Goal: Task Accomplishment & Management: Manage account settings

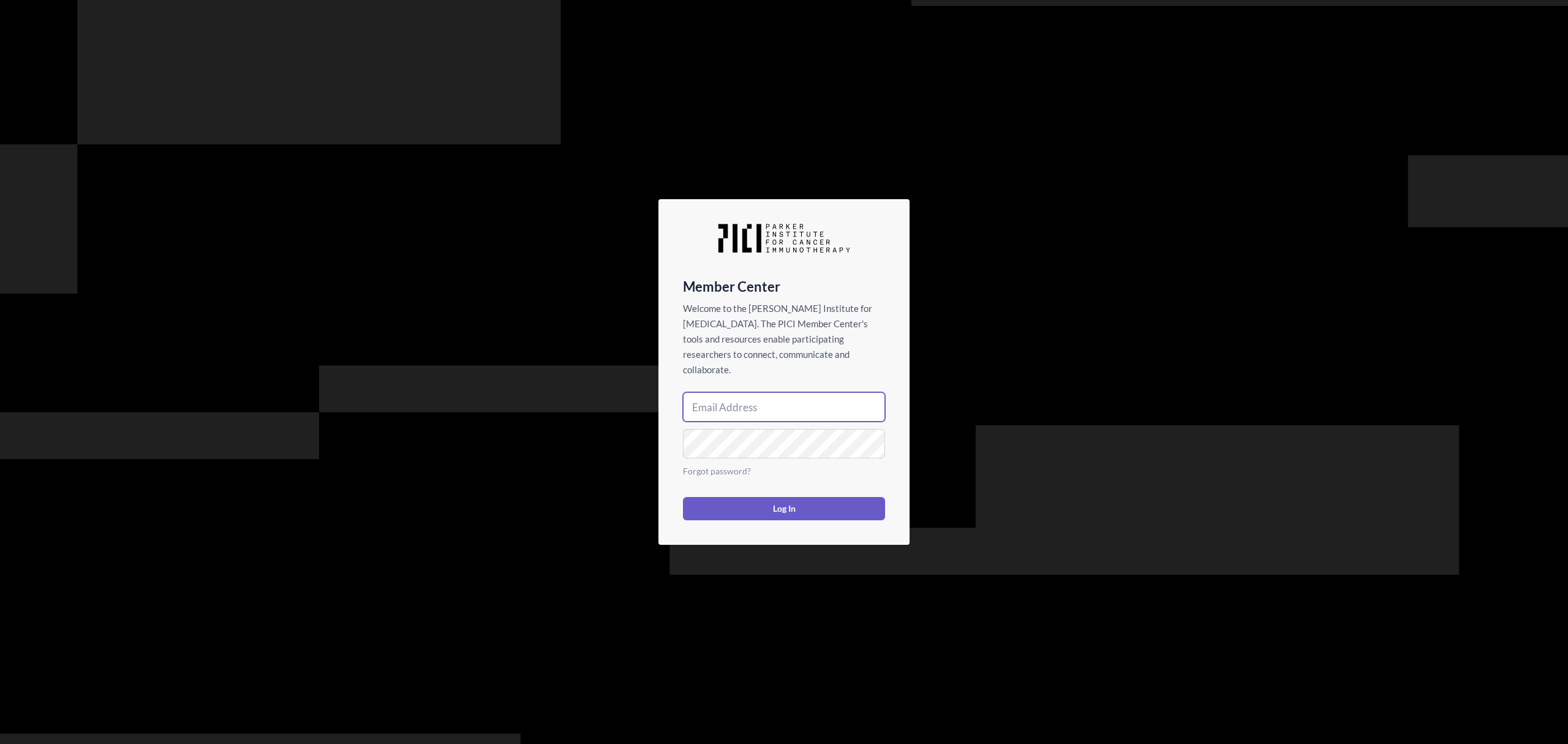
type input "jpixley@parkerici.org"
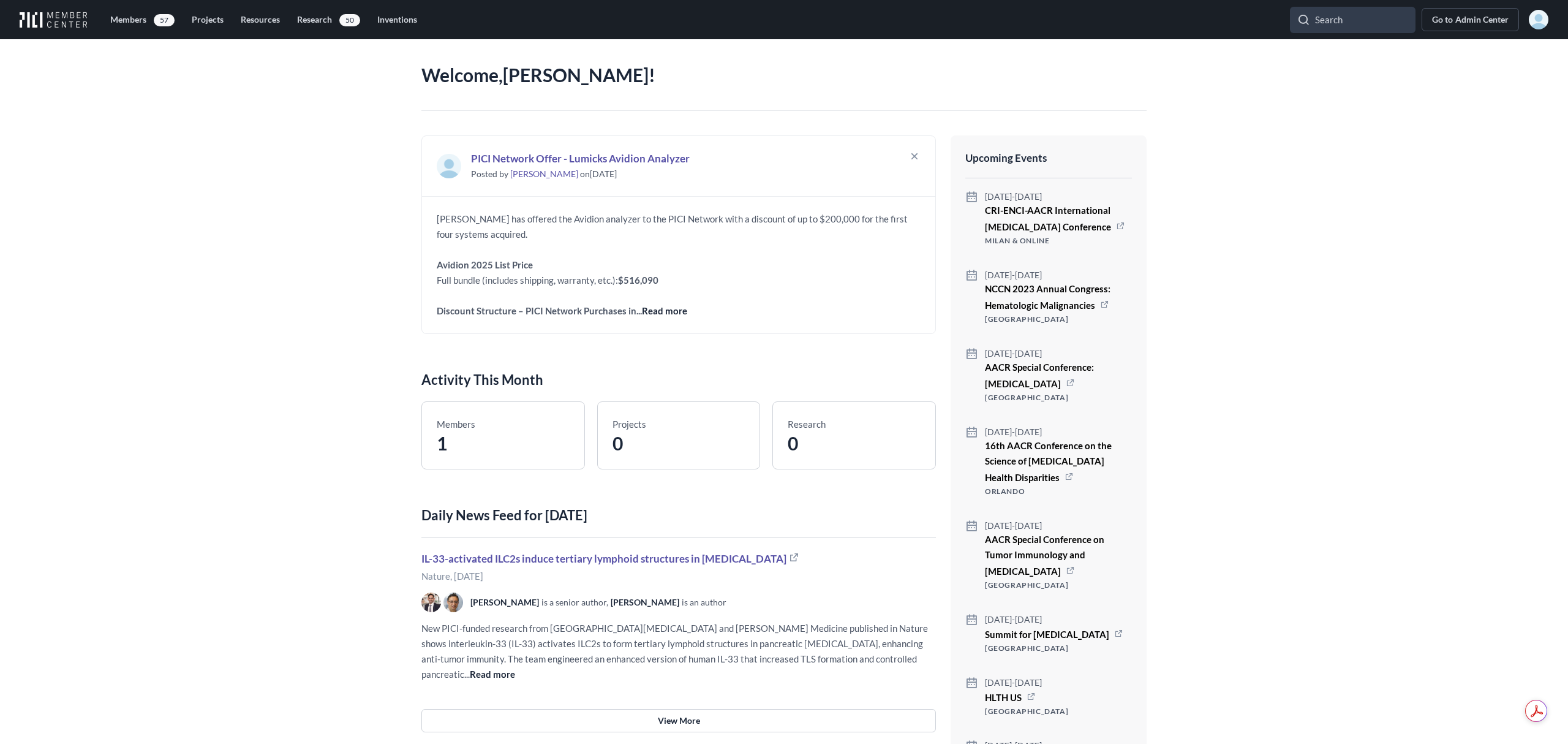
click at [1365, 133] on section "Welcome, Janine Pixley ! PICI Network Offer - Lumicks Avidion Analyzer Posted b…" at bounding box center [784, 392] width 1568 height 705
click at [1457, 16] on span "Admin Center" at bounding box center [1483, 20] width 54 height 12
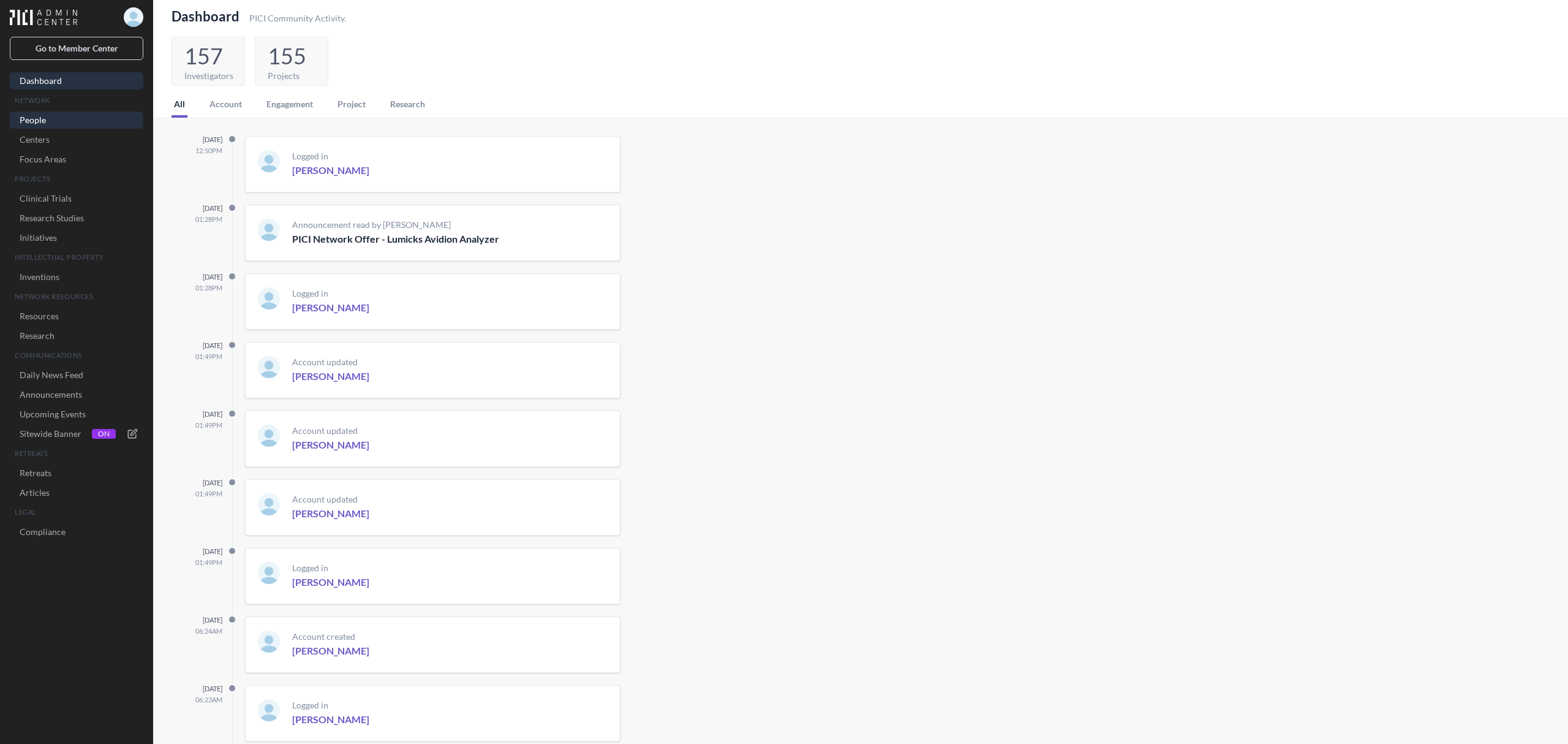
click at [38, 118] on link "People" at bounding box center [77, 120] width 134 height 17
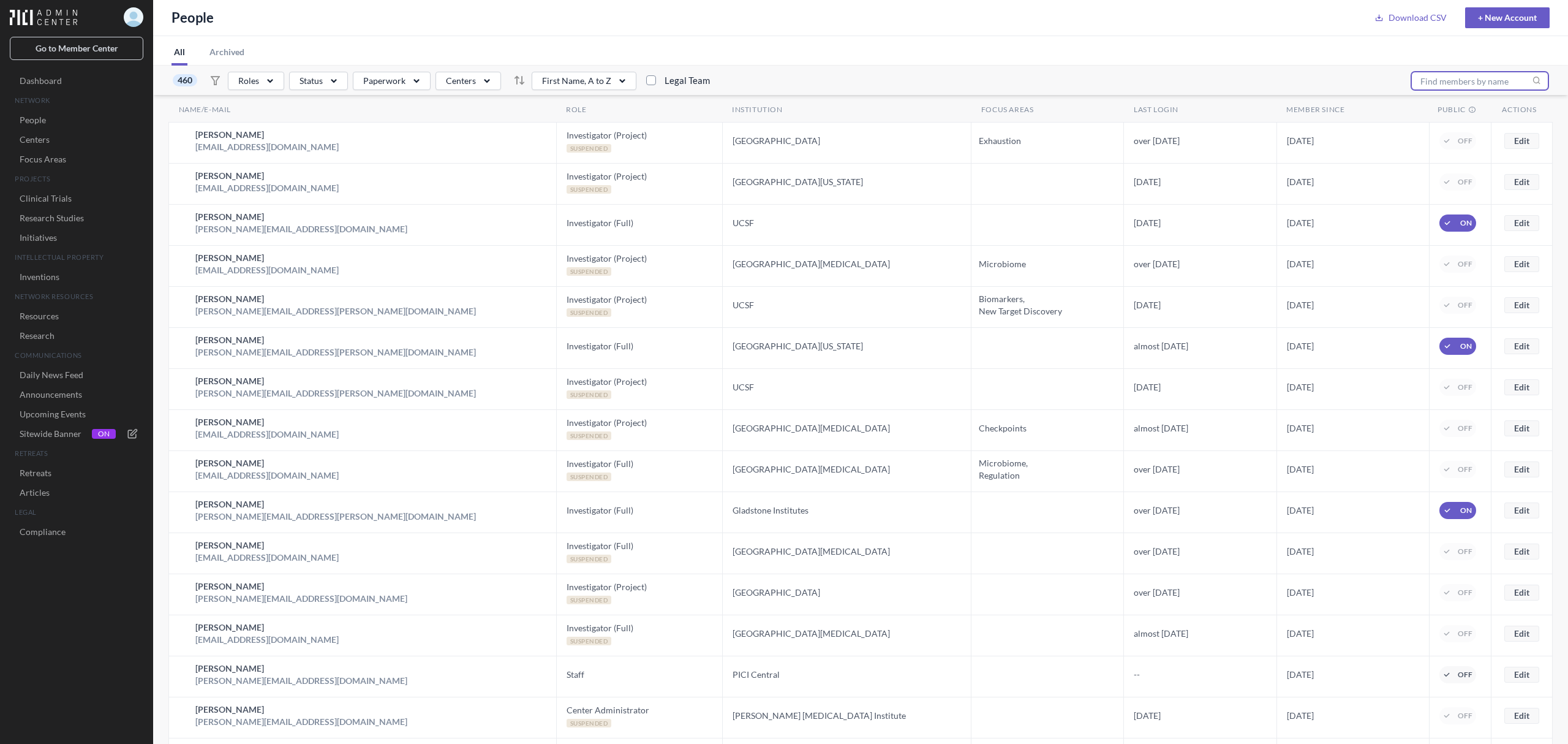
click at [1441, 77] on input "text" at bounding box center [1480, 80] width 137 height 18
type input "liang"
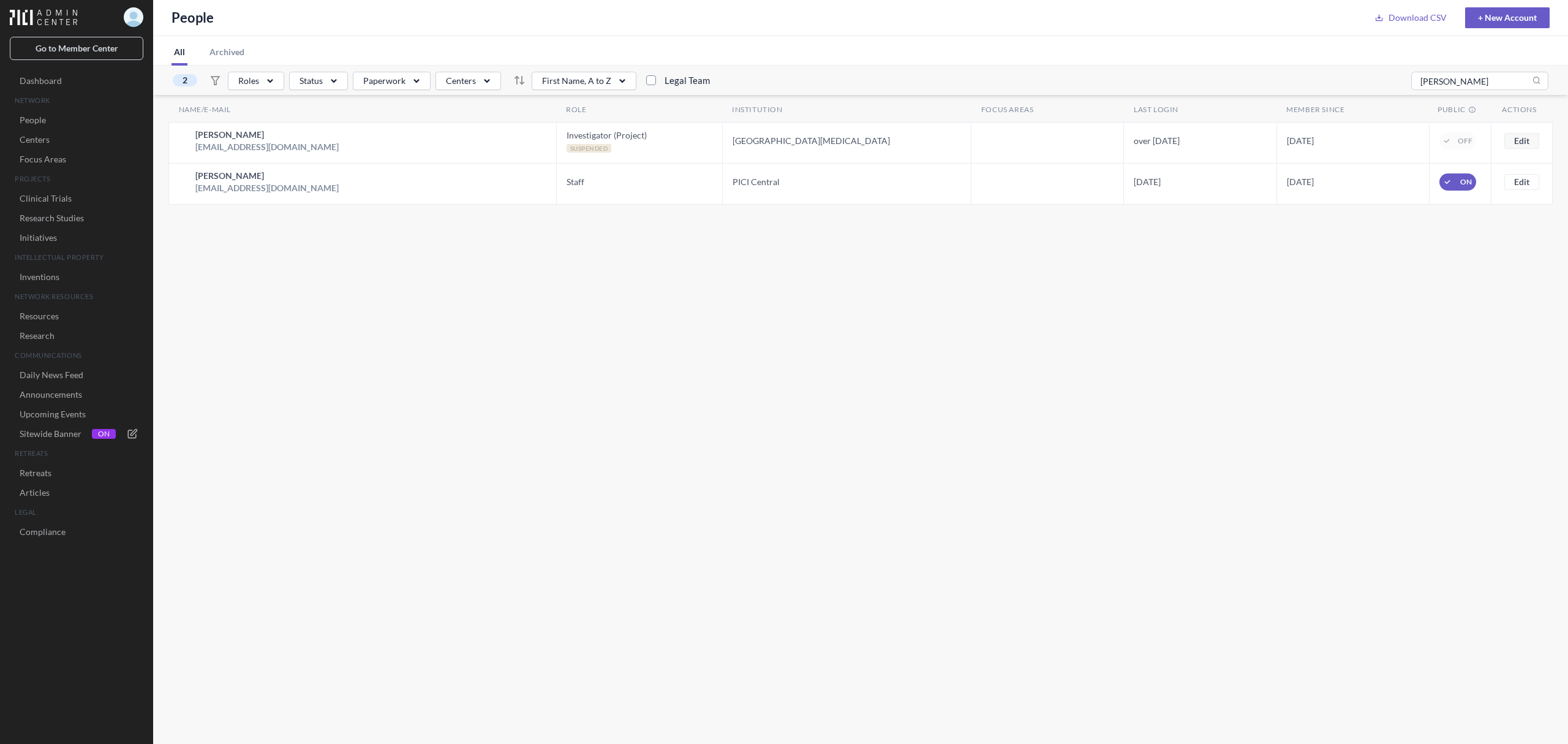
click at [1522, 178] on button "Edit" at bounding box center [1522, 182] width 35 height 16
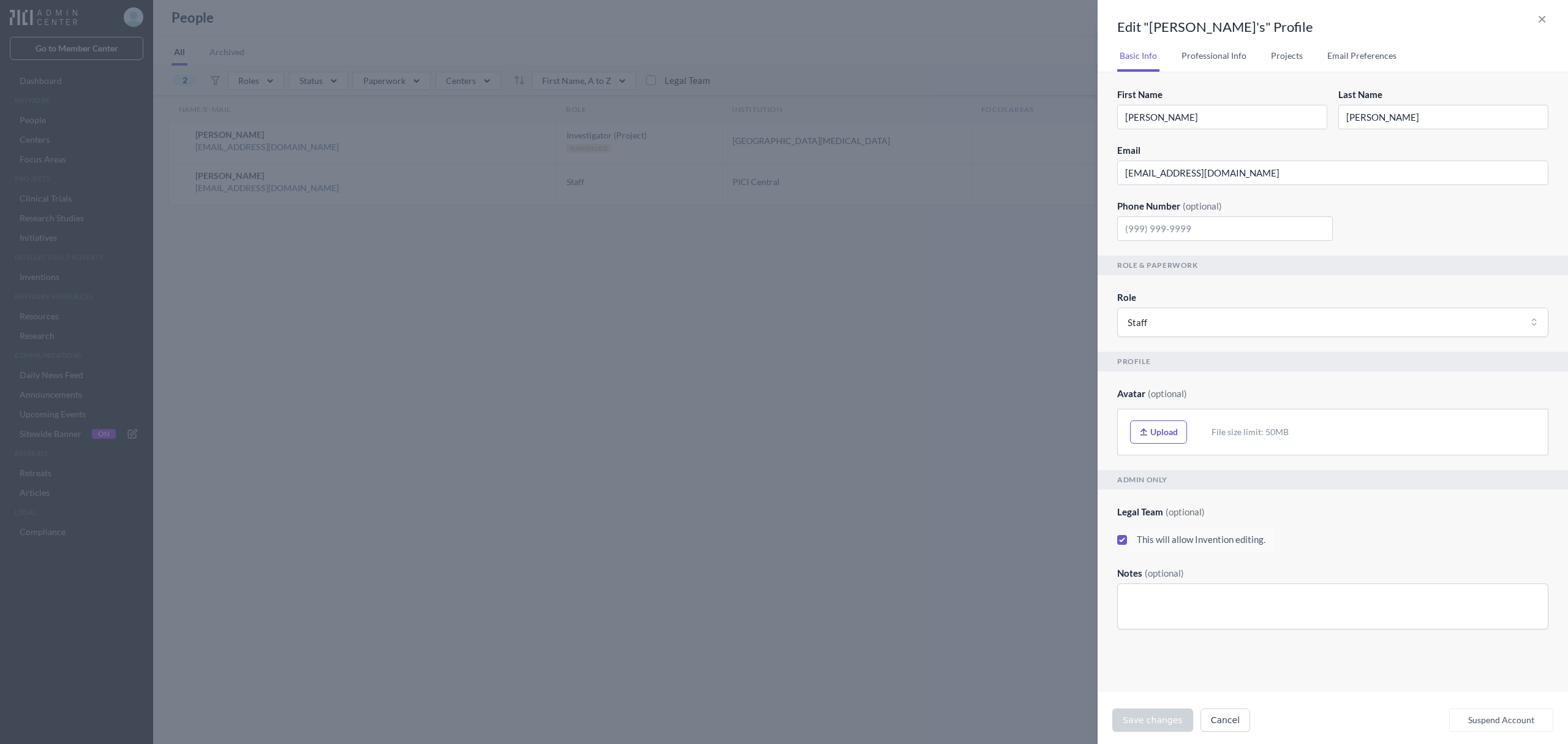
click at [1516, 721] on button "Suspend Account" at bounding box center [1501, 720] width 104 height 23
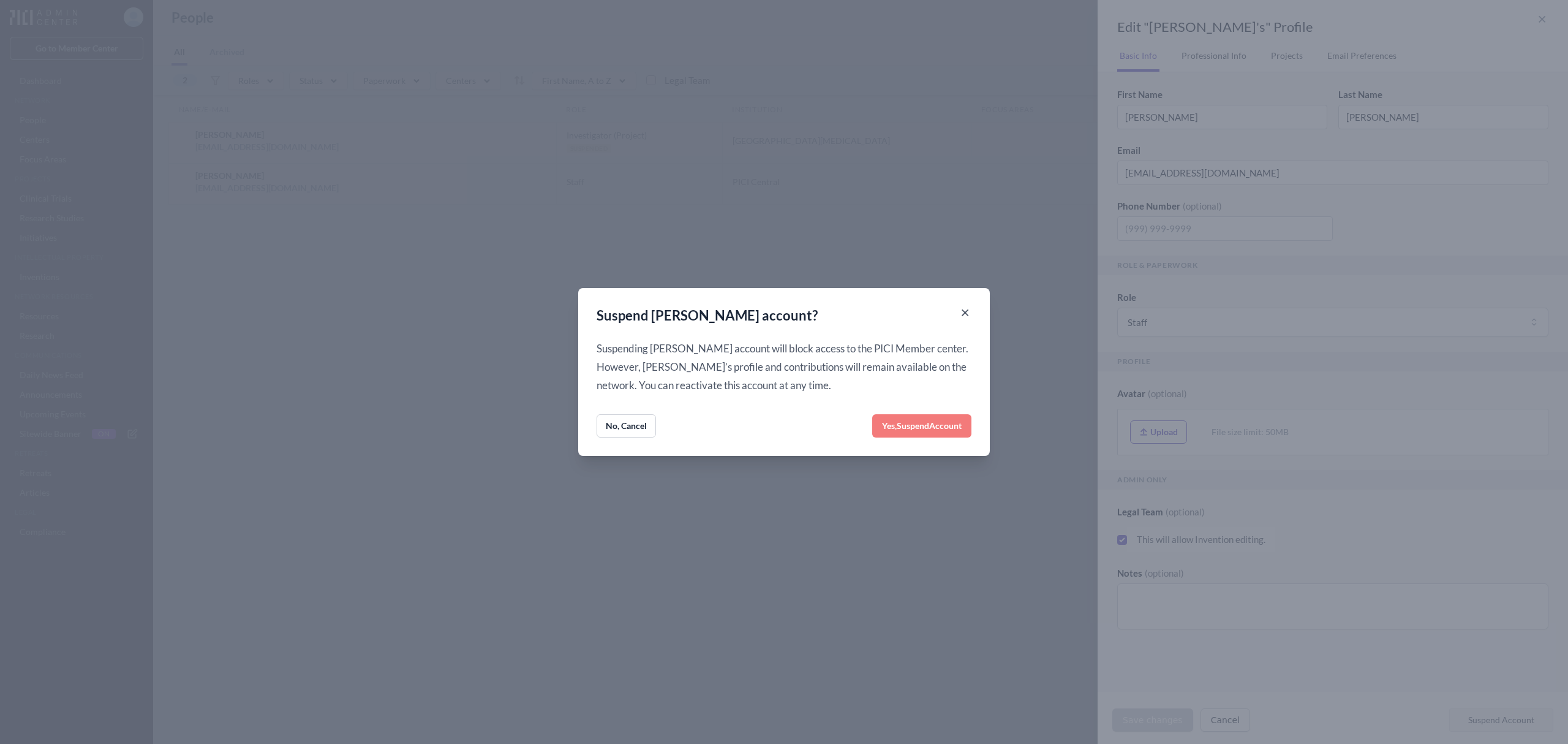
click at [932, 417] on button "Yes, Suspend Account" at bounding box center [922, 426] width 99 height 23
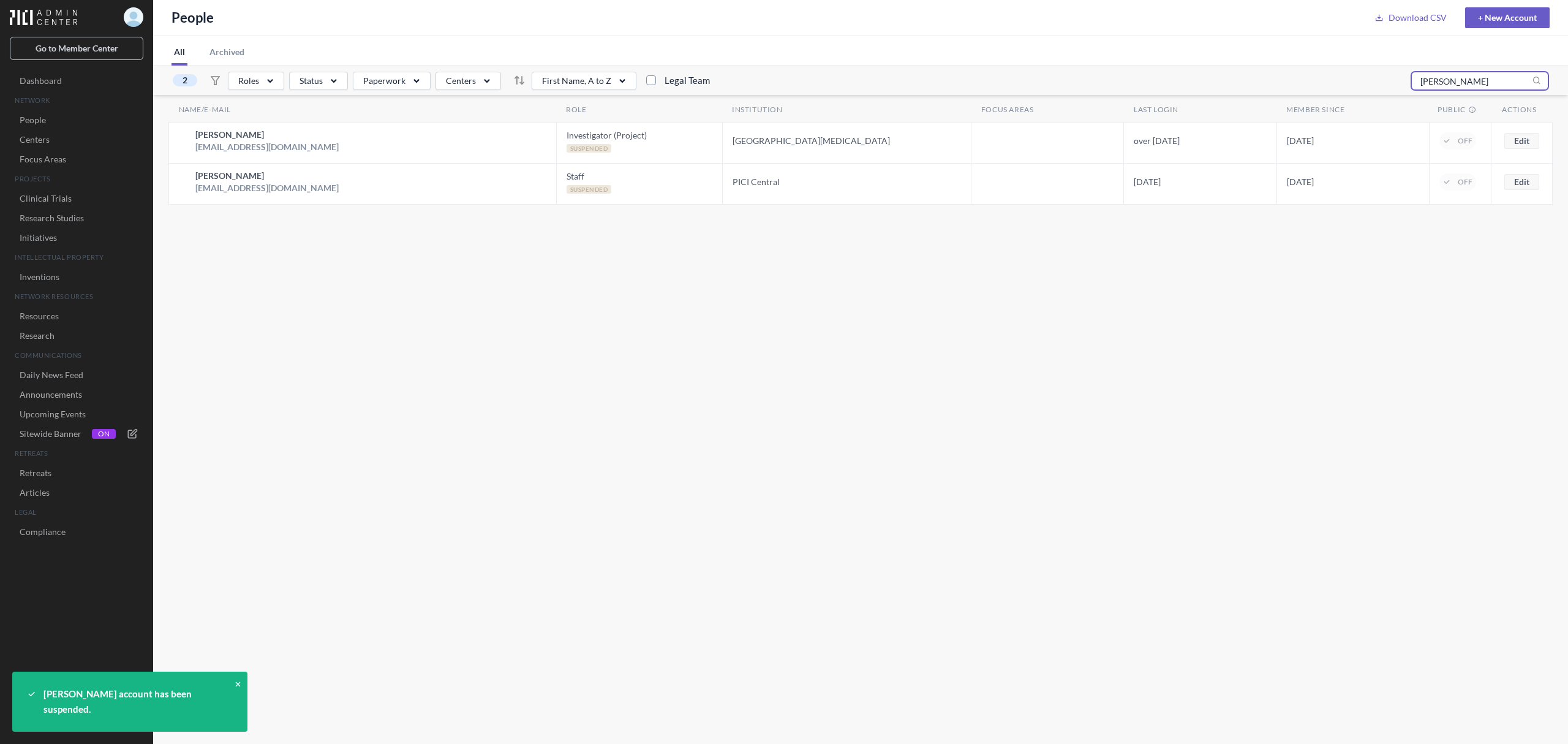
drag, startPoint x: 1458, startPoint y: 79, endPoint x: 1345, endPoint y: 80, distance: 113.0
click at [1345, 80] on div "2 Roles Status Paperwork Centers First Name, A to Z Legal Team liang" at bounding box center [861, 80] width 1415 height 30
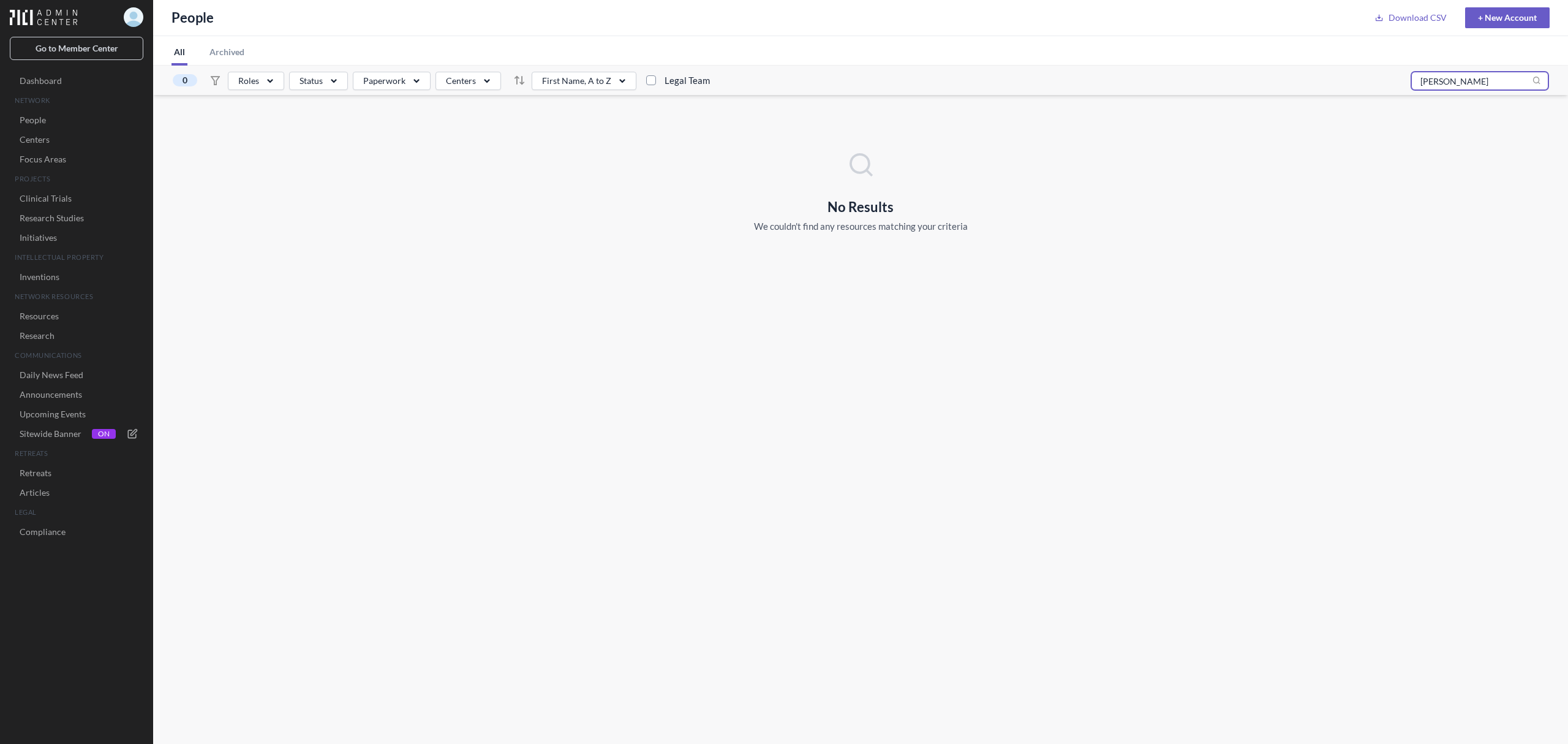
type input "greco"
click at [1520, 141] on button "Edit" at bounding box center [1522, 141] width 35 height 16
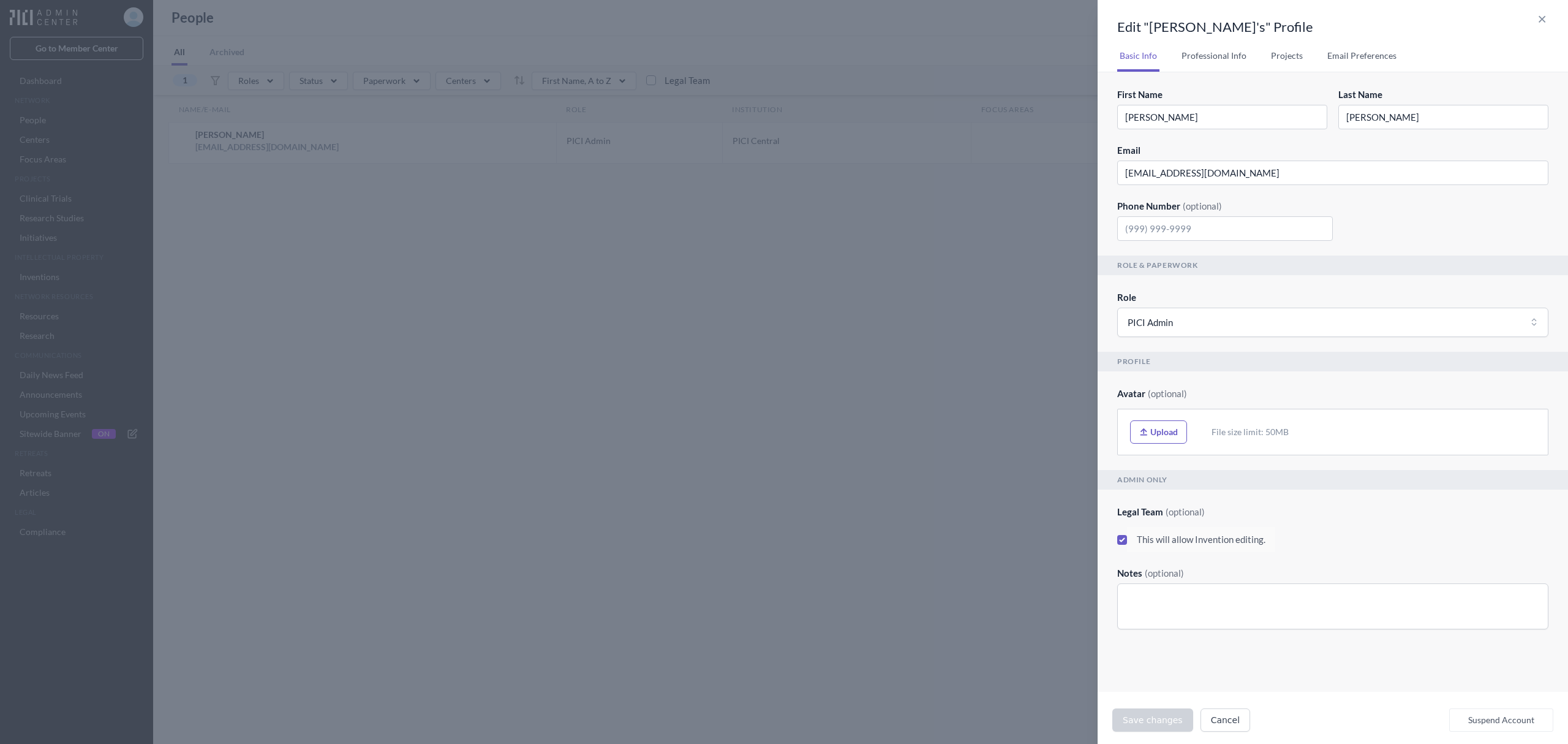
click at [1483, 716] on button "Suspend Account" at bounding box center [1501, 720] width 104 height 23
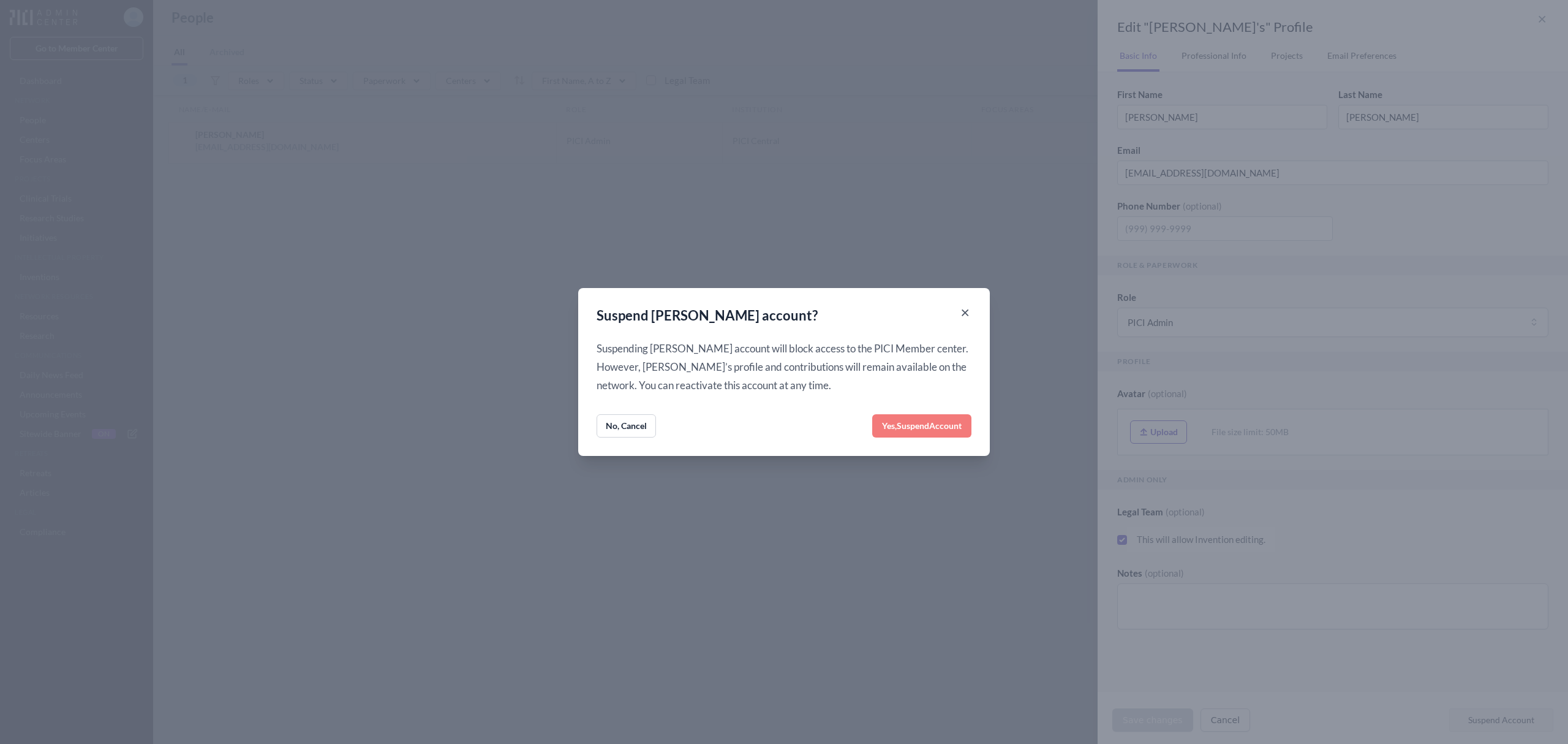
click at [939, 418] on button "Yes, Suspend Account" at bounding box center [922, 426] width 99 height 23
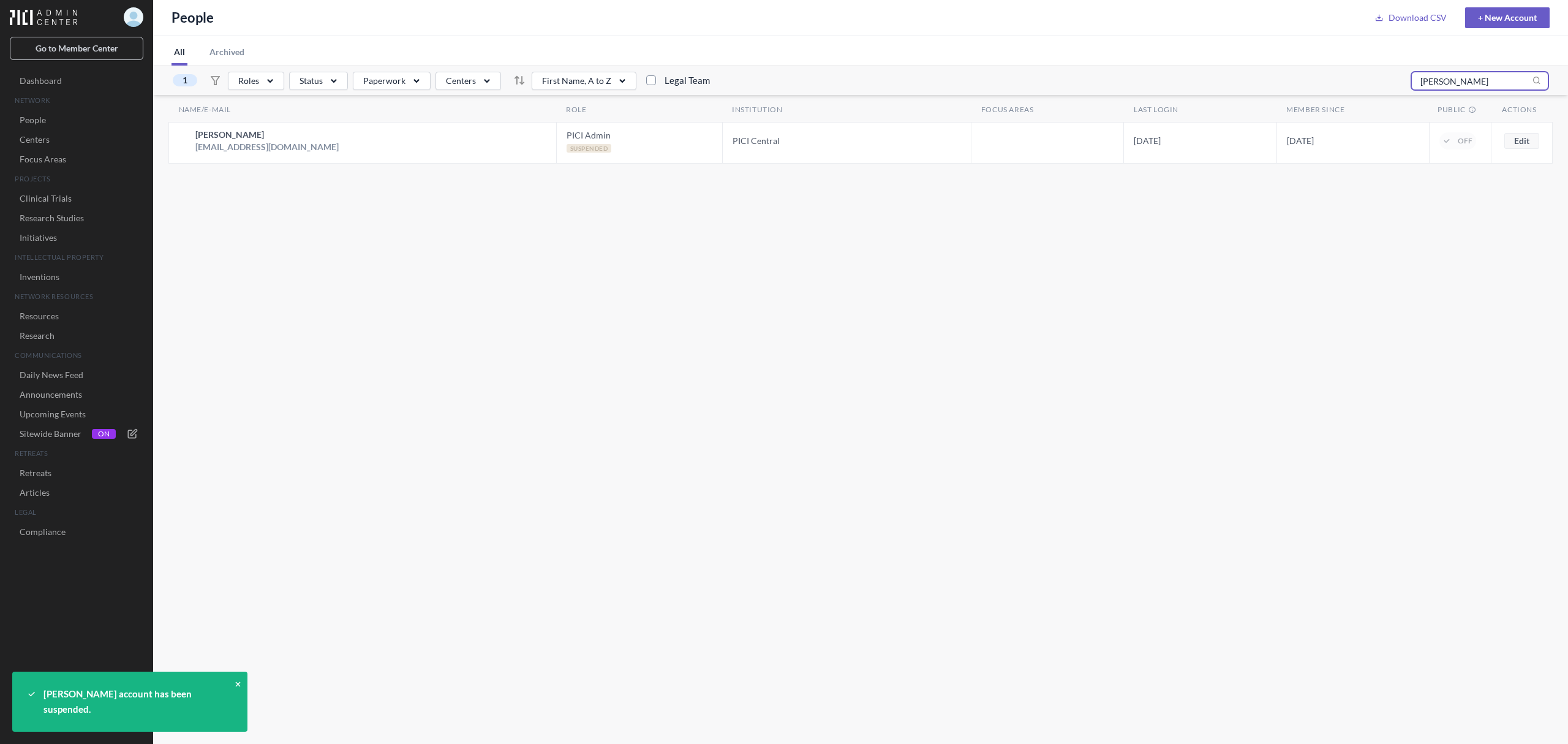
click at [1454, 85] on input "greco" at bounding box center [1480, 80] width 137 height 18
drag, startPoint x: 1447, startPoint y: 82, endPoint x: 1392, endPoint y: 79, distance: 55.1
click at [1392, 79] on div "1 Roles Status Paperwork Centers First Name, A to Z Legal Team greco" at bounding box center [861, 80] width 1415 height 30
click at [679, 263] on div "Name/E-mail Role INSTITUTION FOCUS AREAS LAST LOGIN MEMBER SINCE PUBLIC Actions…" at bounding box center [861, 406] width 1415 height 682
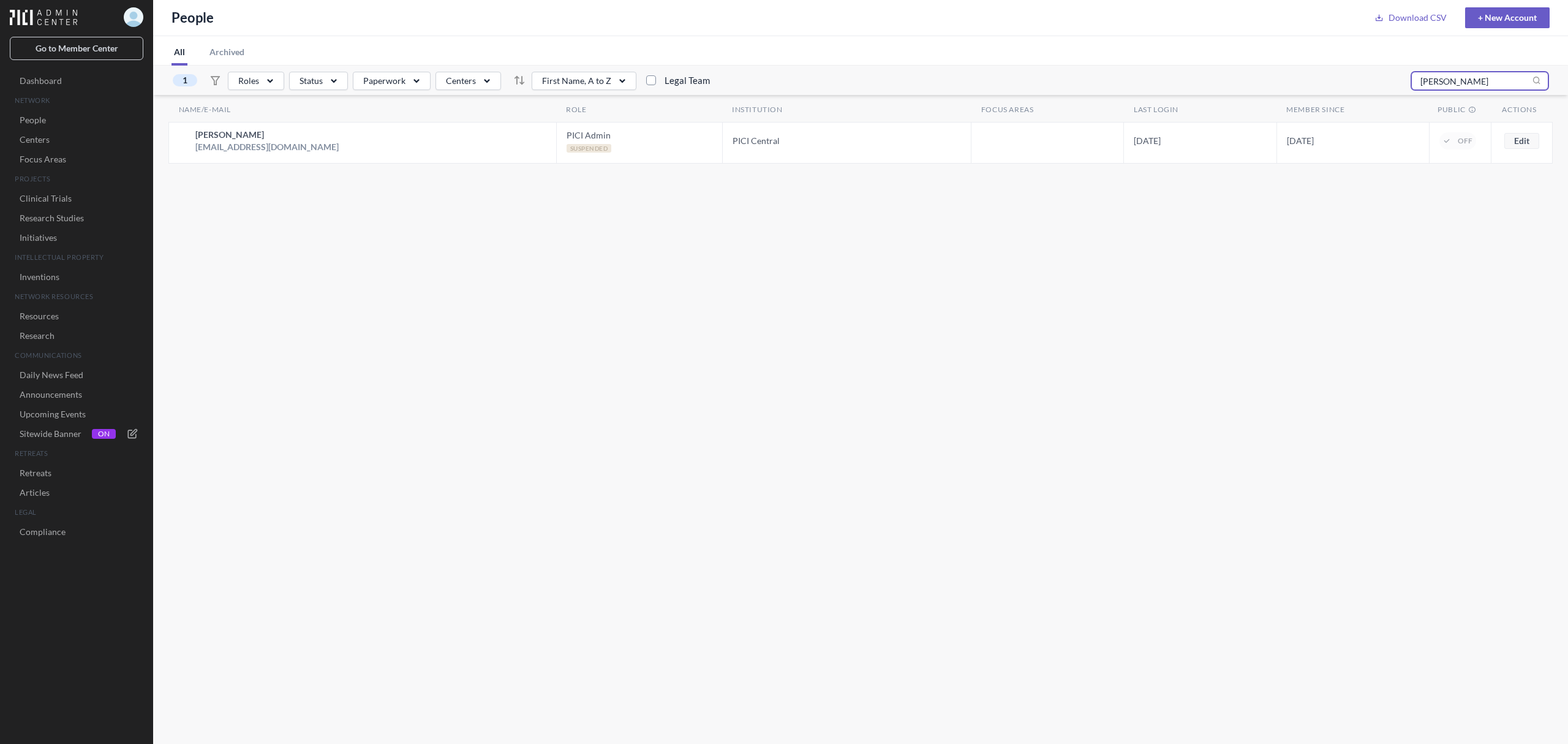
drag, startPoint x: 1474, startPoint y: 78, endPoint x: 1381, endPoint y: 81, distance: 93.0
click at [1381, 81] on div "1 Roles Status Paperwork Centers First Name, A to Z Legal Team natalie" at bounding box center [861, 80] width 1415 height 30
type input "tarak"
click at [1527, 138] on button "Edit" at bounding box center [1522, 141] width 35 height 16
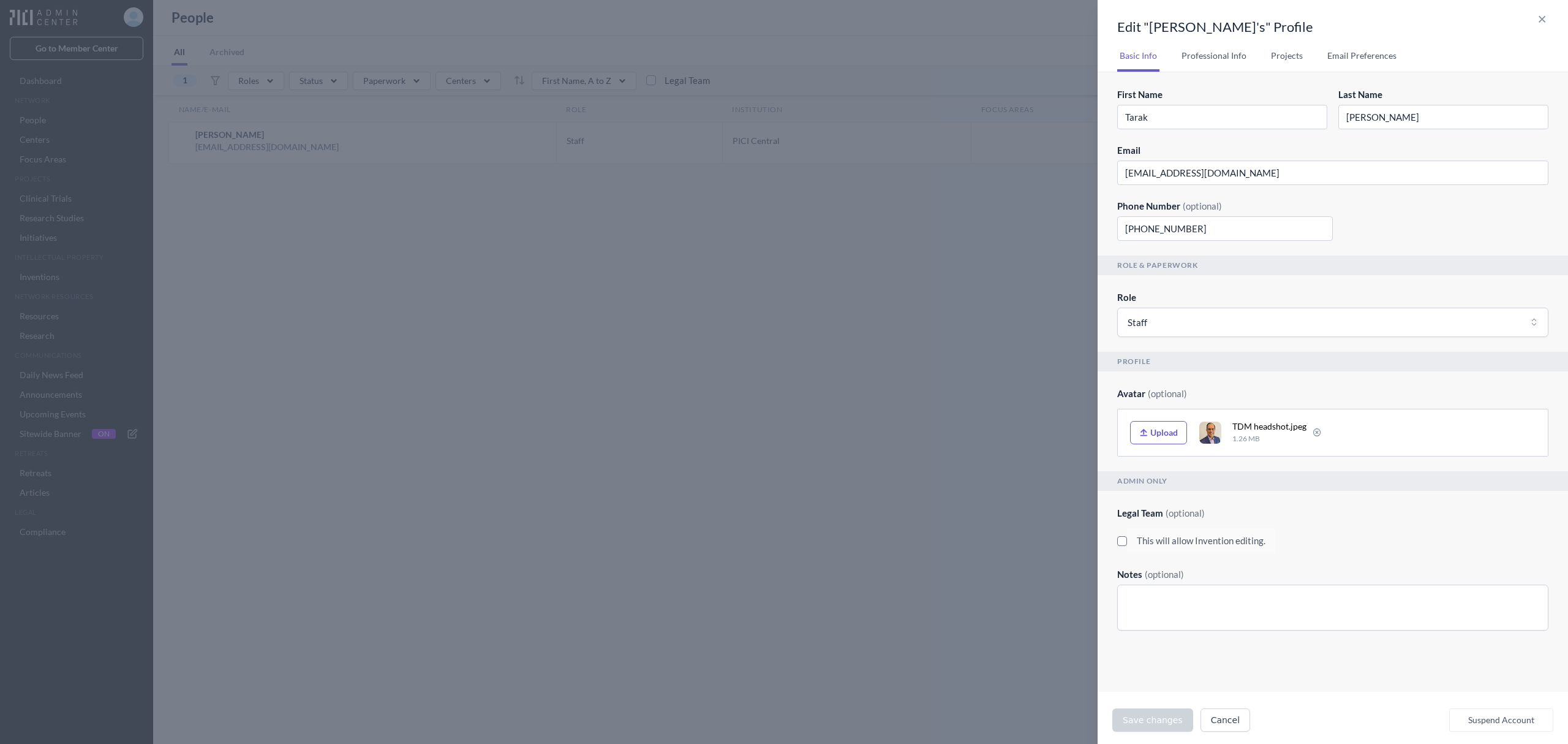
click at [1491, 721] on button "Suspend Account" at bounding box center [1501, 720] width 104 height 23
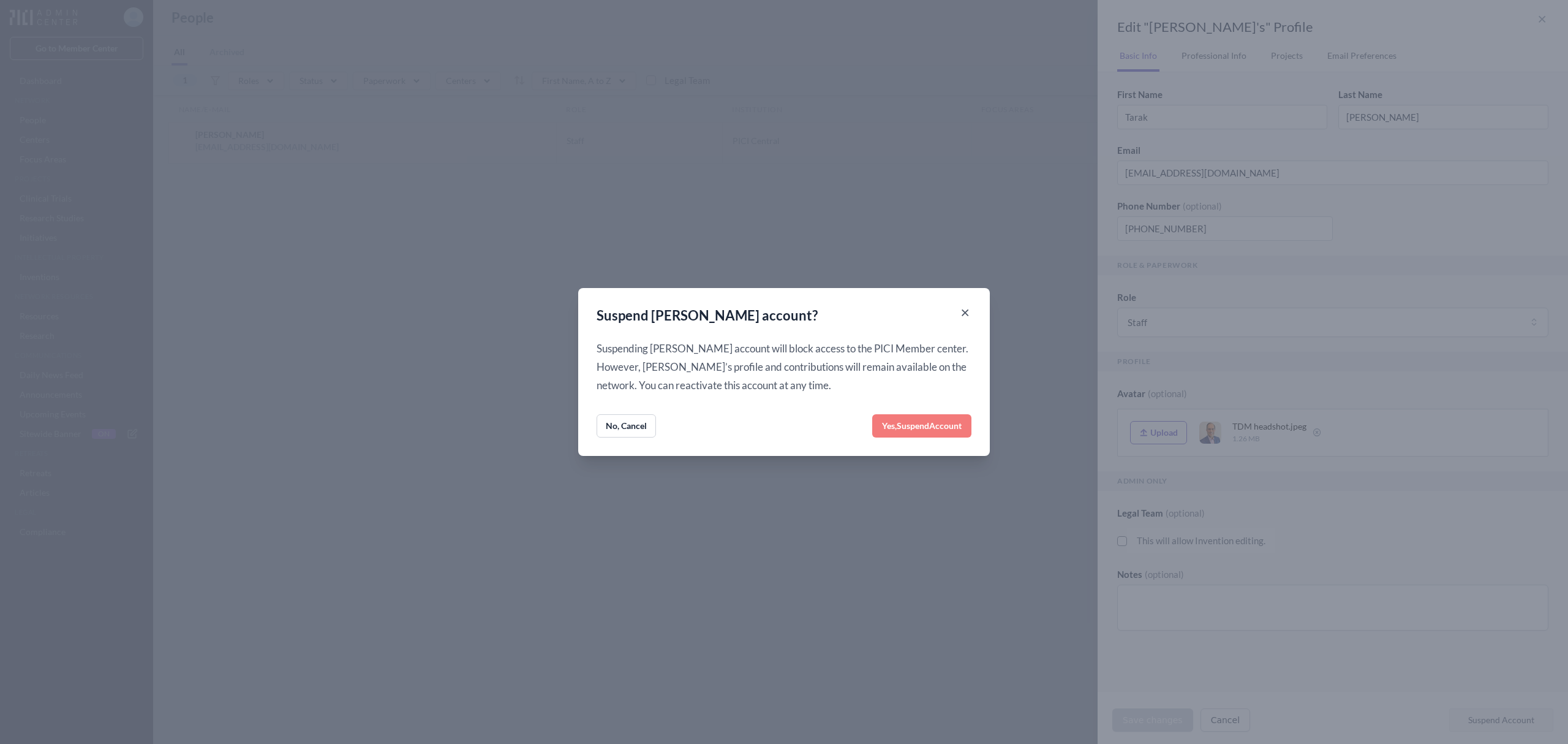
click at [921, 417] on button "Yes, Suspend Account" at bounding box center [922, 426] width 99 height 23
